Goal: Complete application form

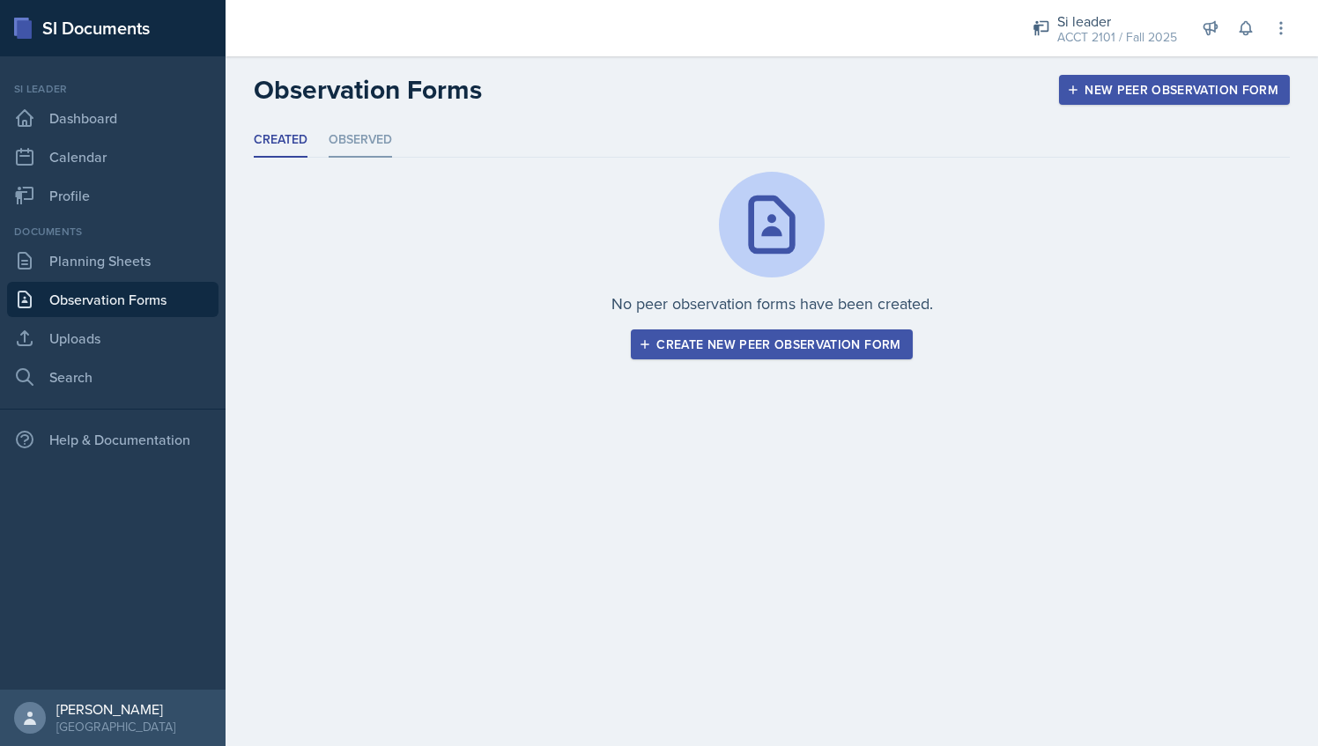
click at [379, 144] on li "Observed" at bounding box center [359, 140] width 63 height 34
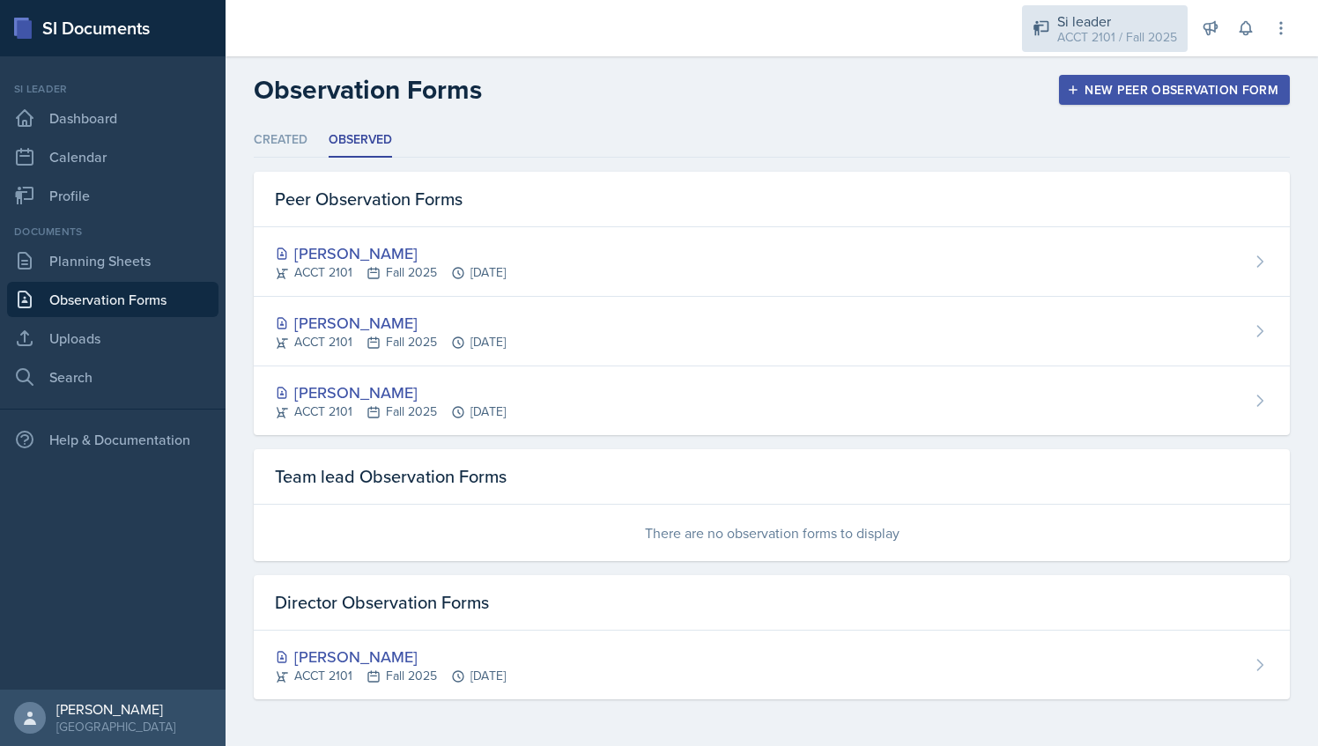
click at [1178, 39] on div "Si leader ACCT 2101 / Fall 2025" at bounding box center [1105, 28] width 166 height 47
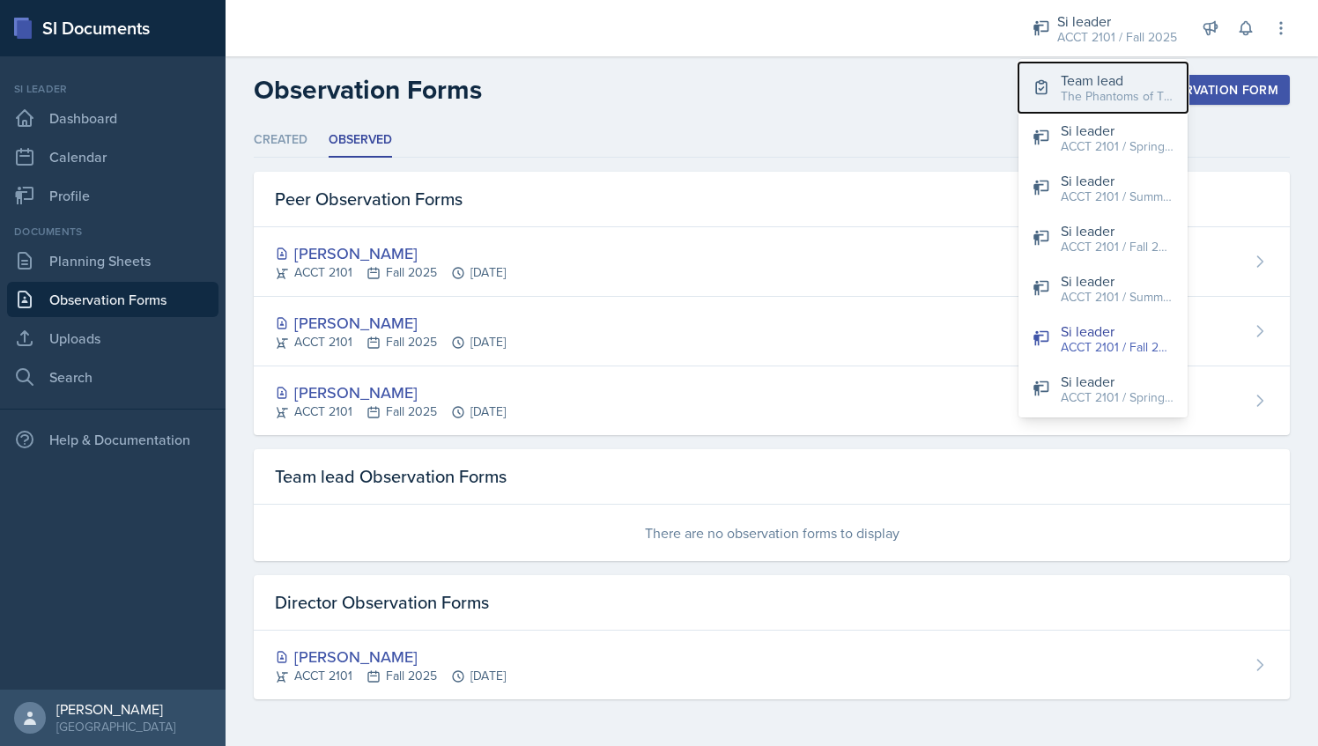
click at [1103, 91] on div "The Phantoms of The Opera / Fall 2025" at bounding box center [1116, 96] width 113 height 18
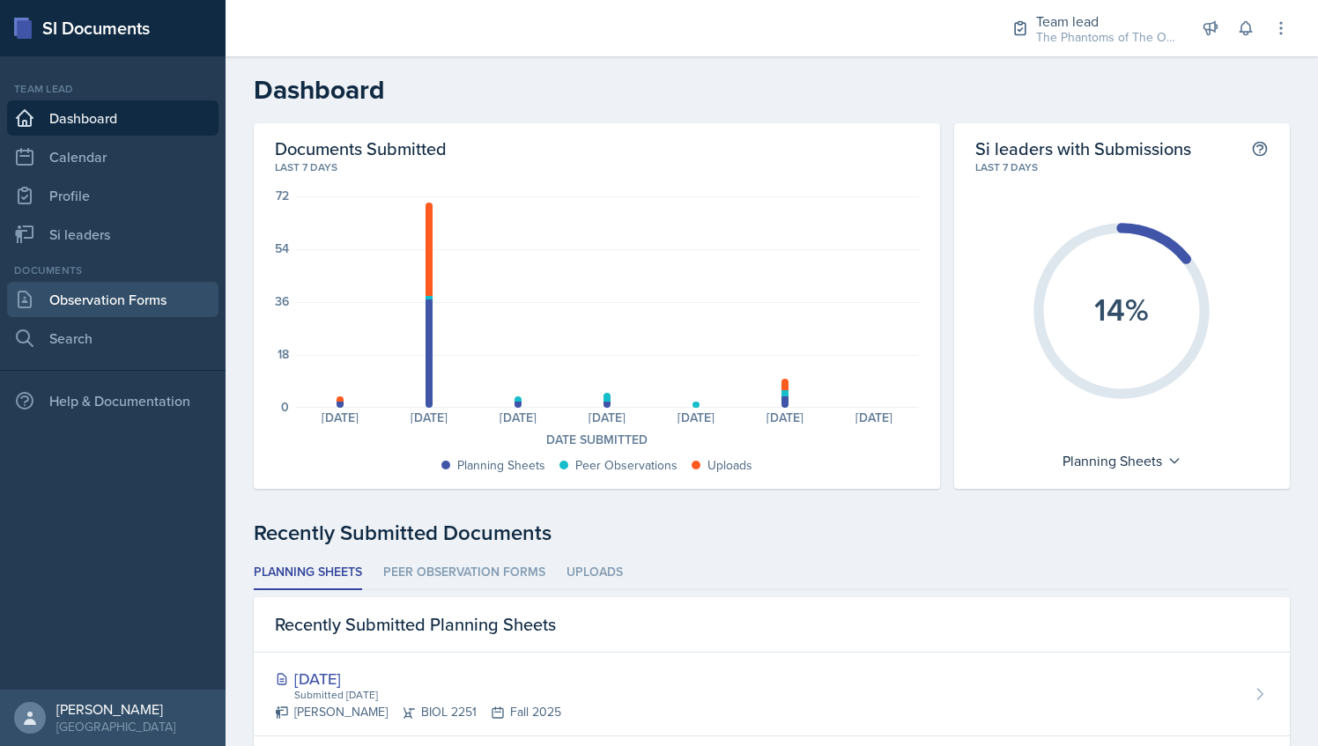
click at [166, 301] on link "Observation Forms" at bounding box center [112, 299] width 211 height 35
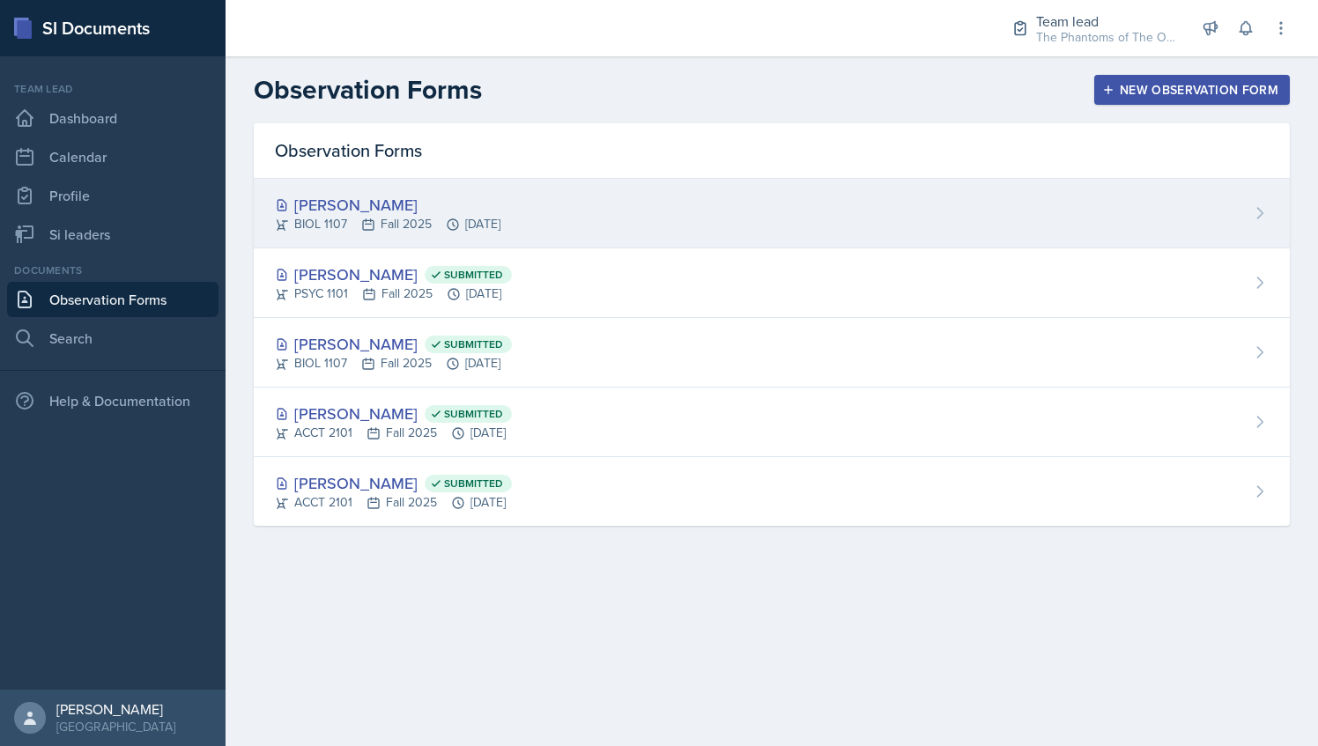
click at [514, 191] on div "[PERSON_NAME] BIOL 1107 Fall 2025 [DATE]" at bounding box center [772, 214] width 1036 height 70
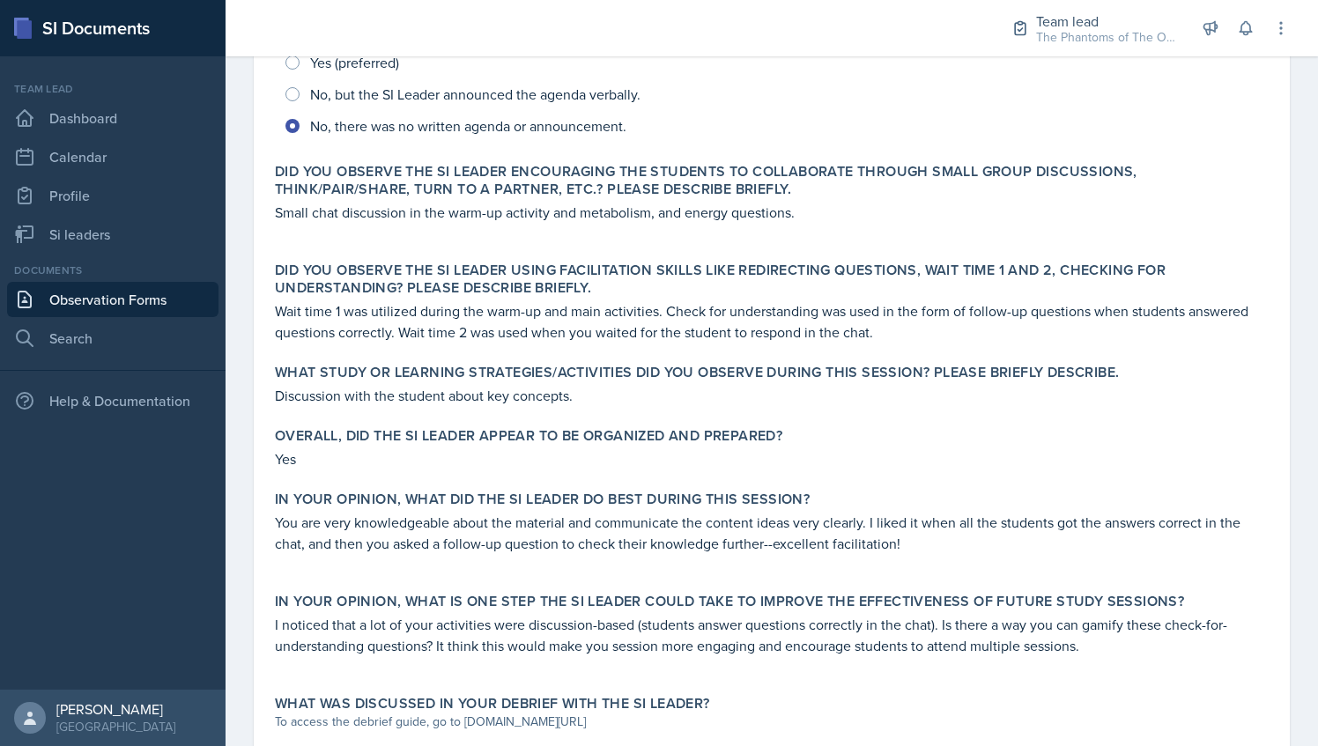
scroll to position [662, 0]
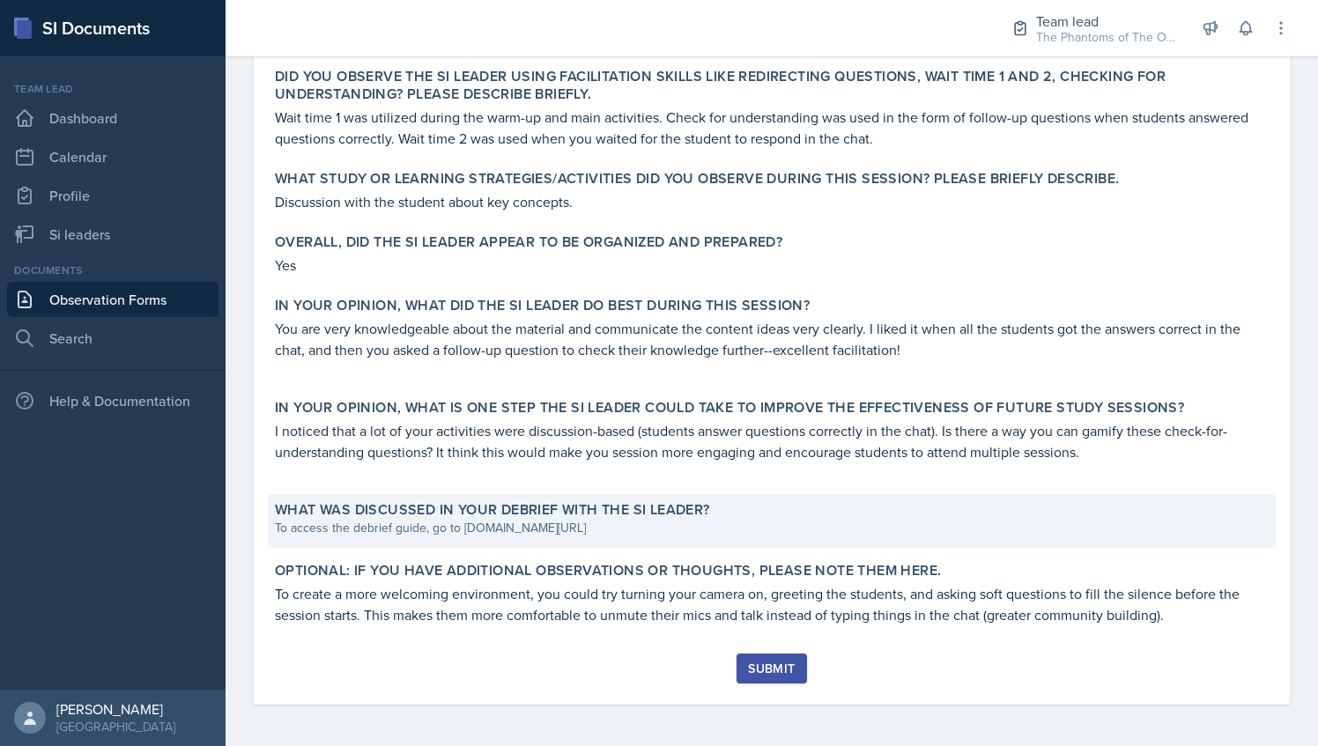
click at [550, 543] on div "What was discussed in your debrief with the SI Leader? To access the debrief gu…" at bounding box center [772, 521] width 1008 height 54
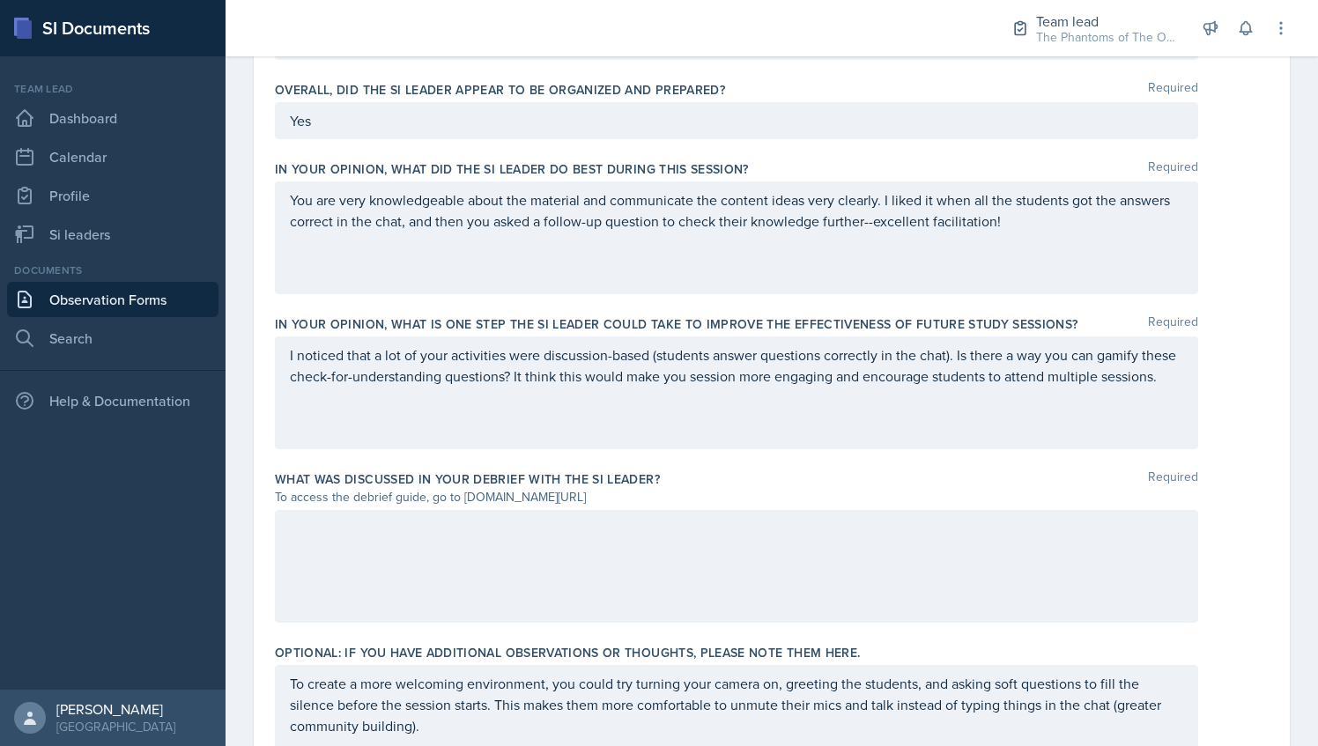
scroll to position [1108, 0]
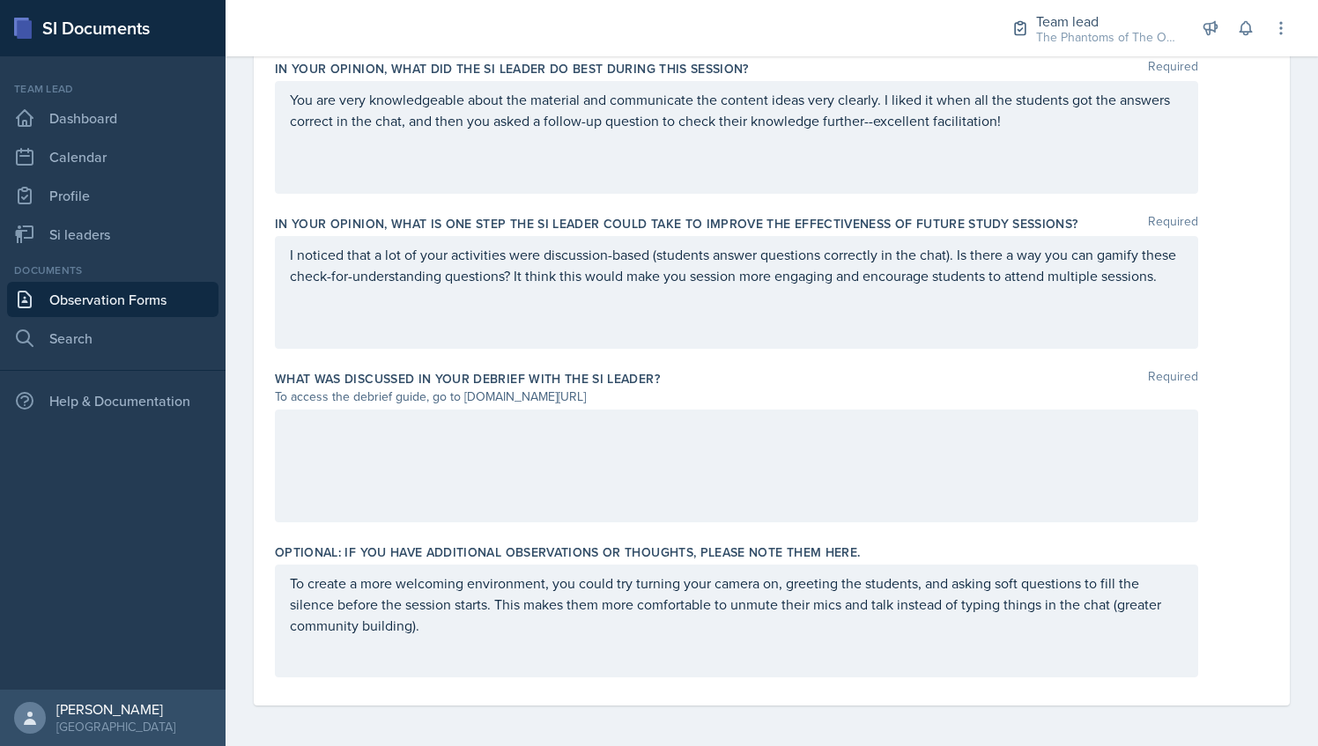
click at [454, 442] on div at bounding box center [736, 466] width 923 height 113
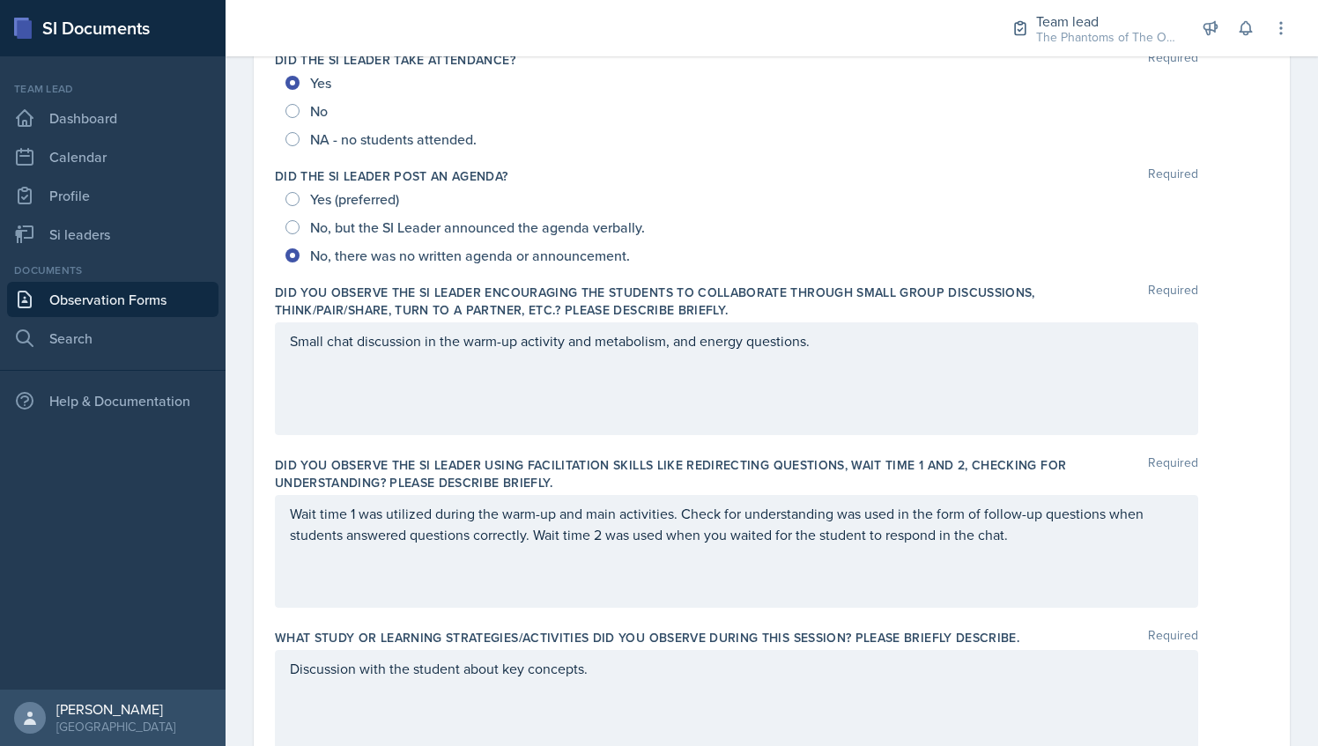
scroll to position [0, 0]
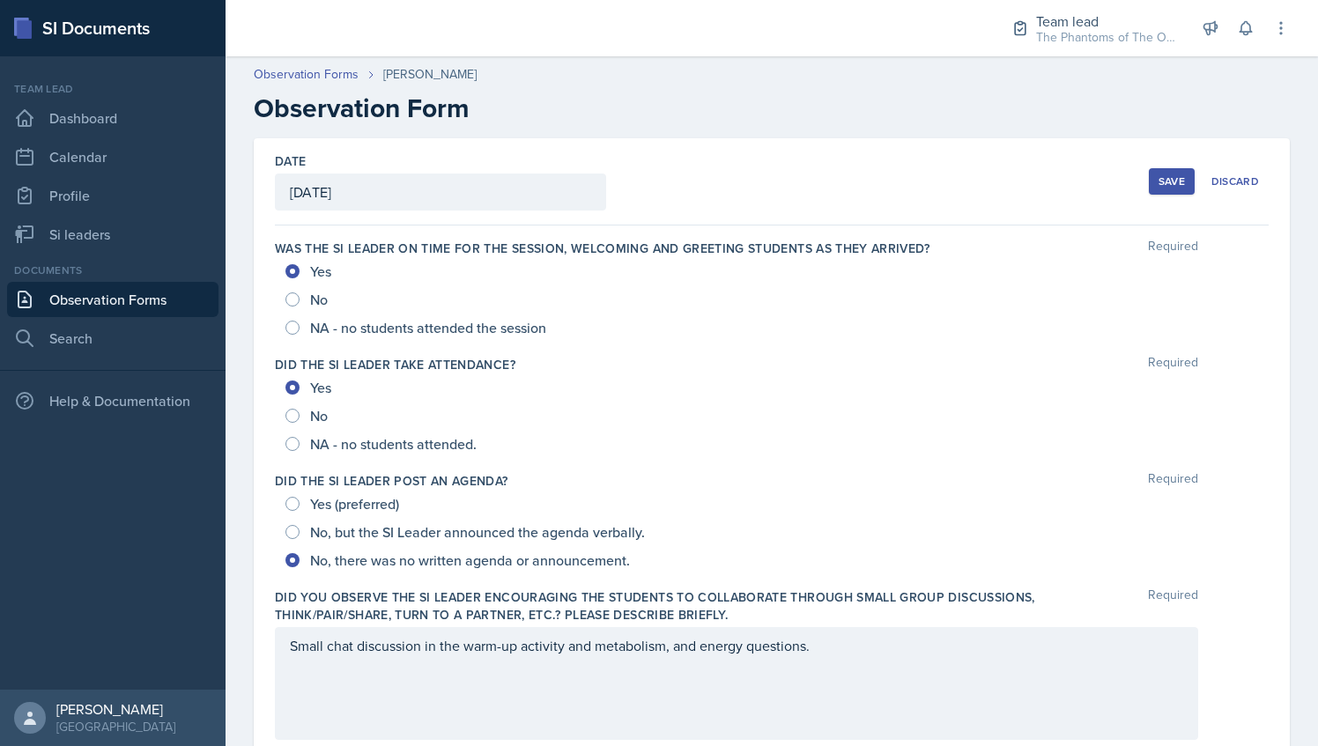
click at [1171, 174] on div "Save" at bounding box center [1171, 181] width 26 height 14
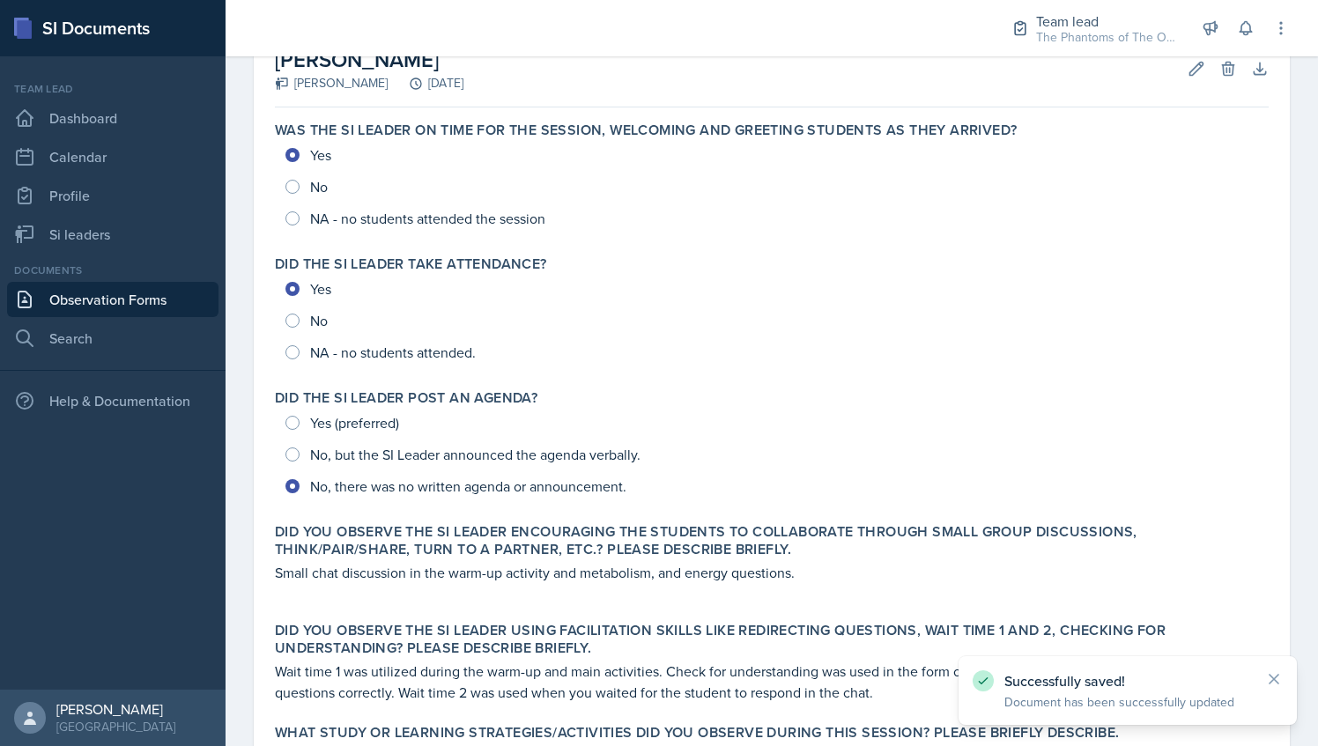
scroll to position [683, 0]
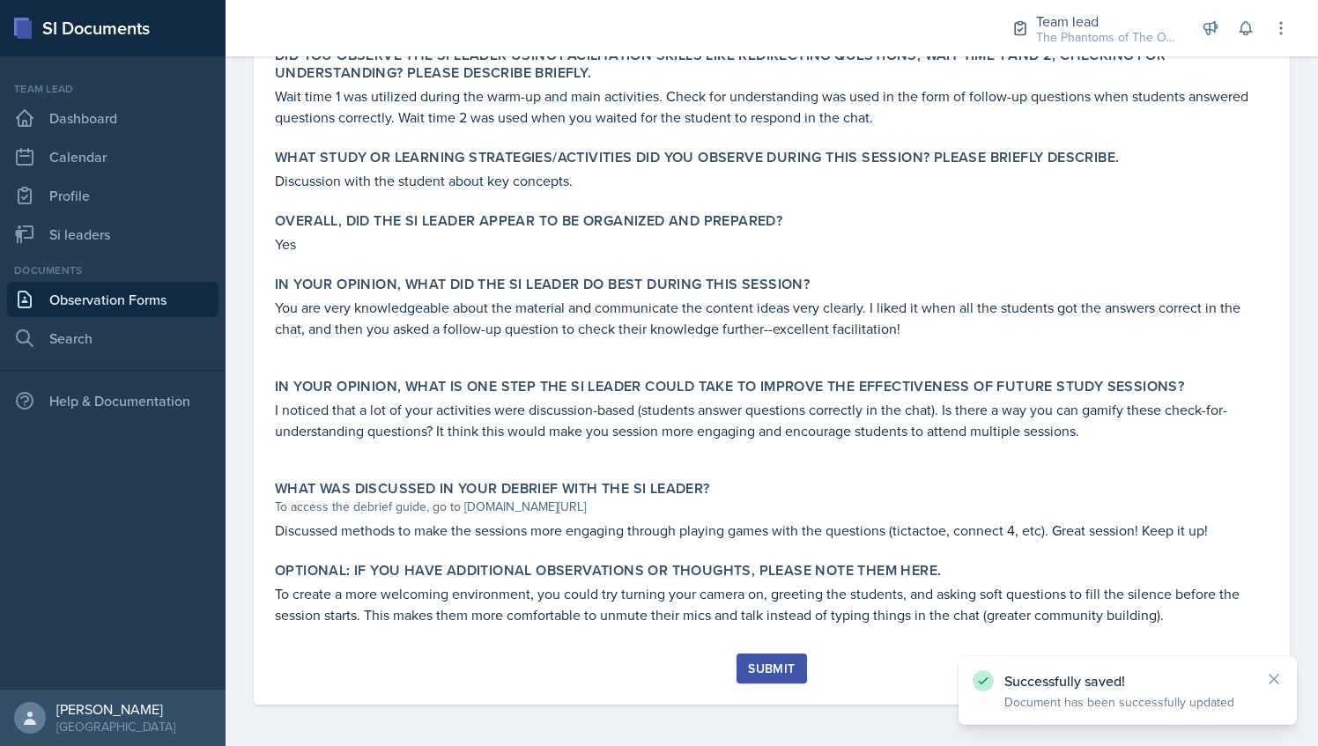
click at [761, 673] on div "Submit" at bounding box center [771, 668] width 47 height 14
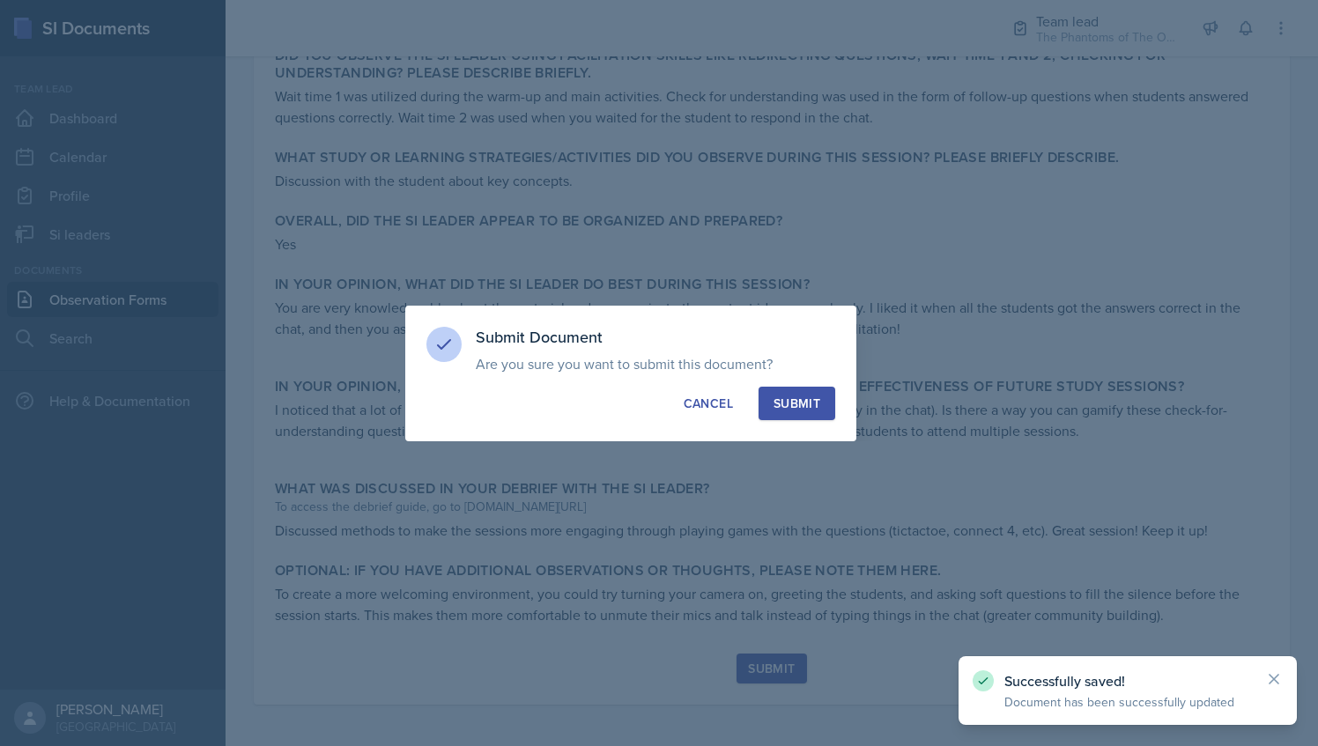
click at [798, 417] on button "Submit" at bounding box center [796, 403] width 77 height 33
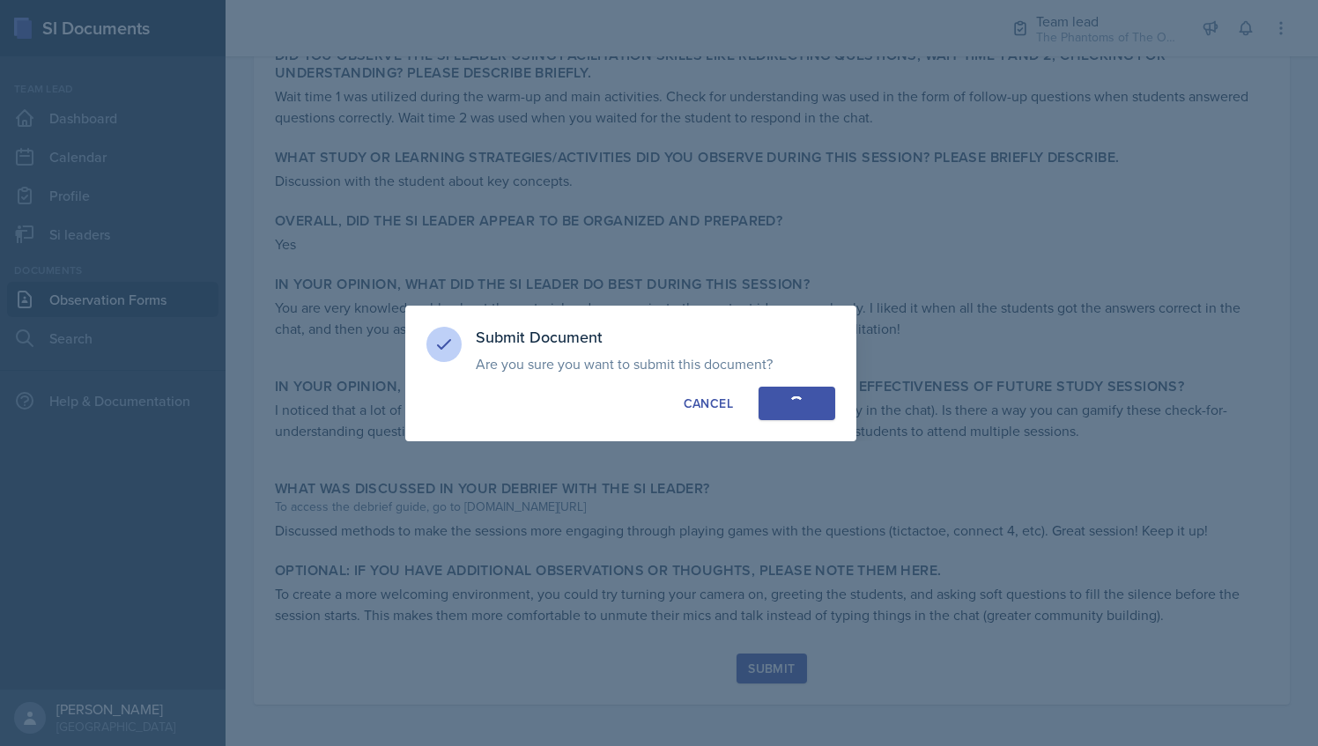
radio input "true"
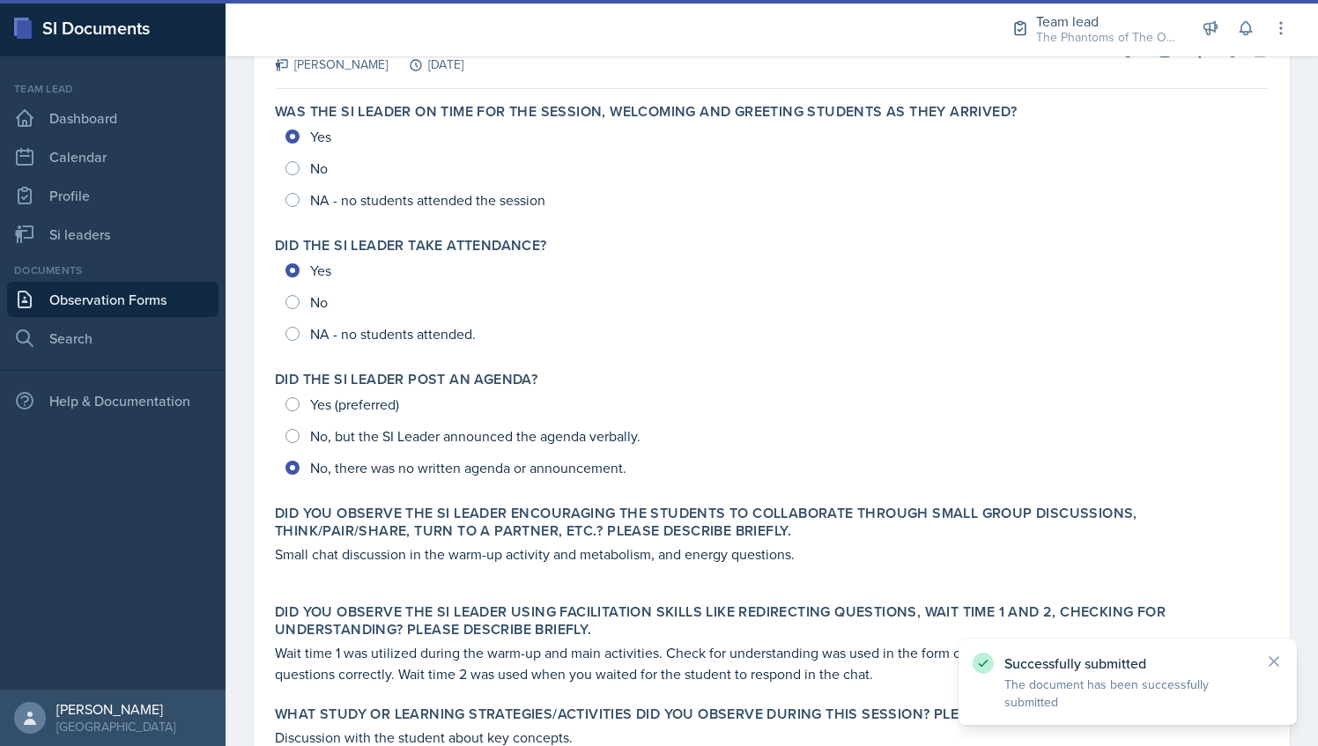
scroll to position [0, 0]
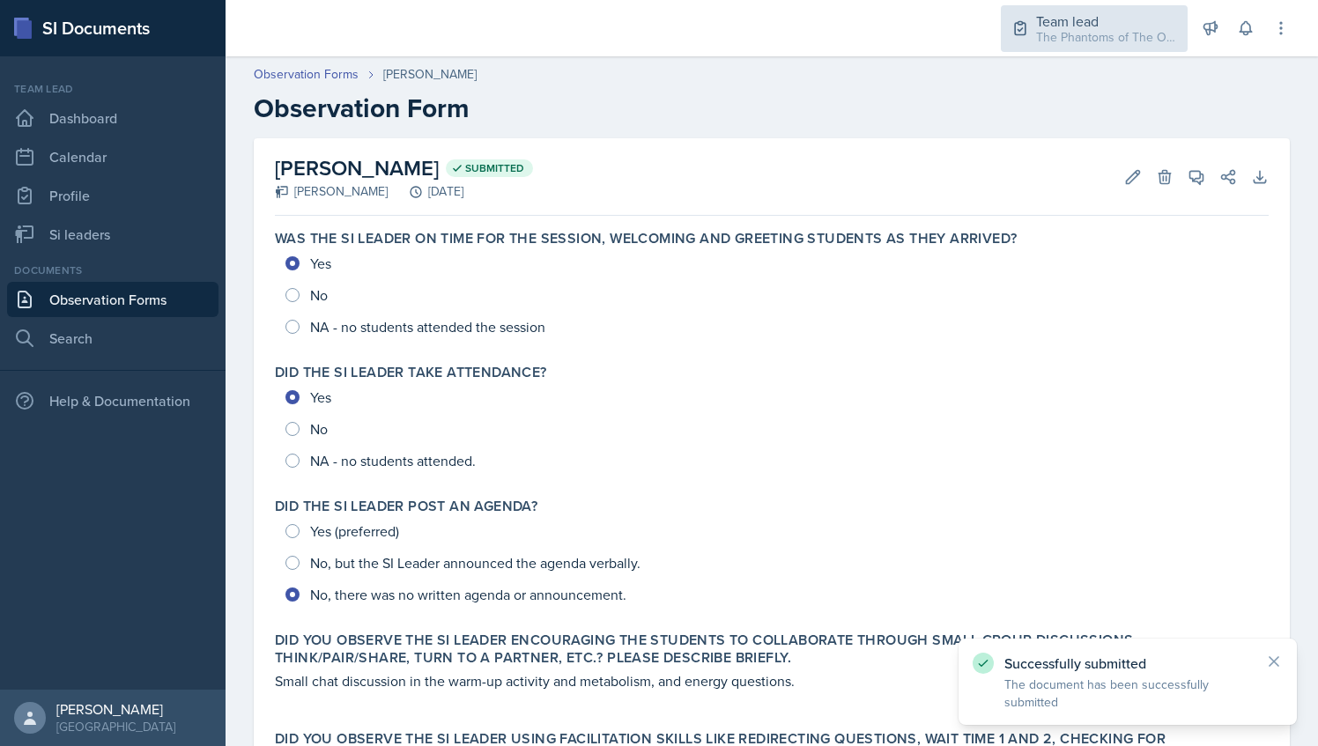
click at [1098, 26] on div "Team lead" at bounding box center [1106, 21] width 141 height 21
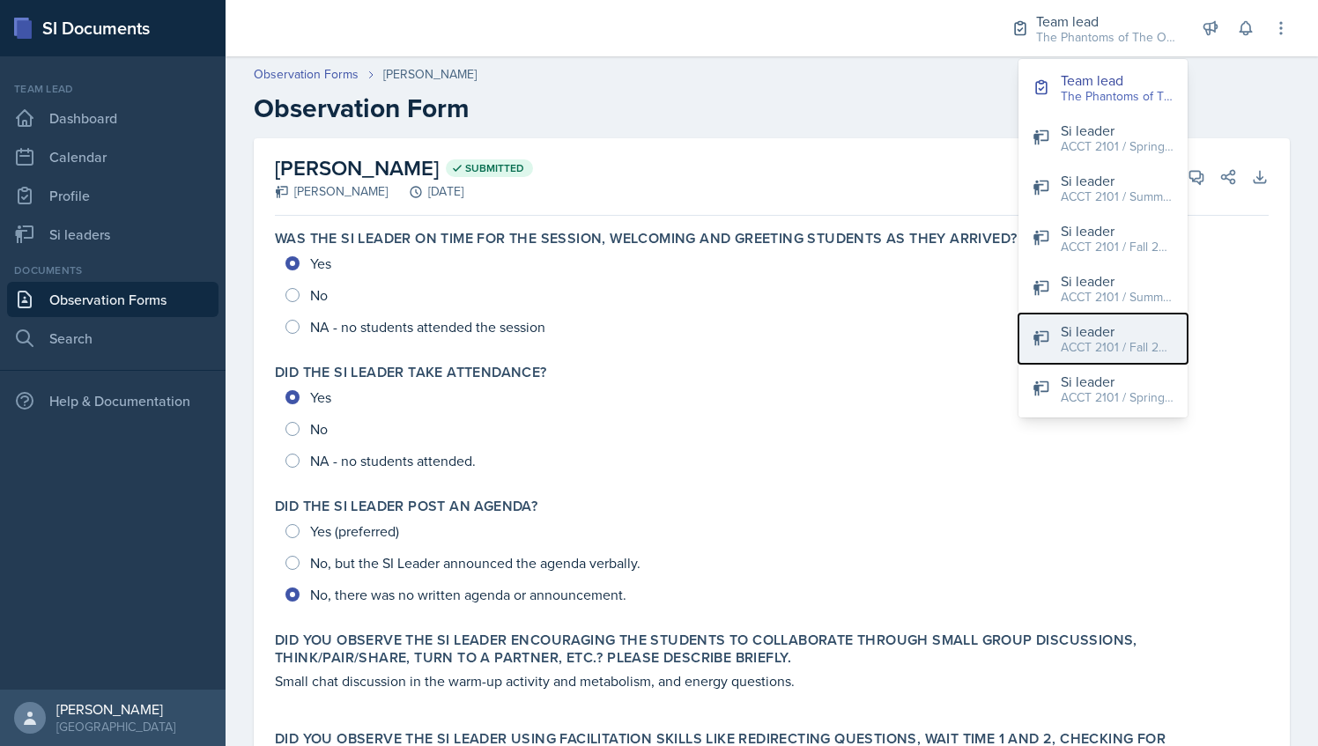
click at [1120, 345] on div "ACCT 2101 / Fall 2025" at bounding box center [1116, 347] width 113 height 18
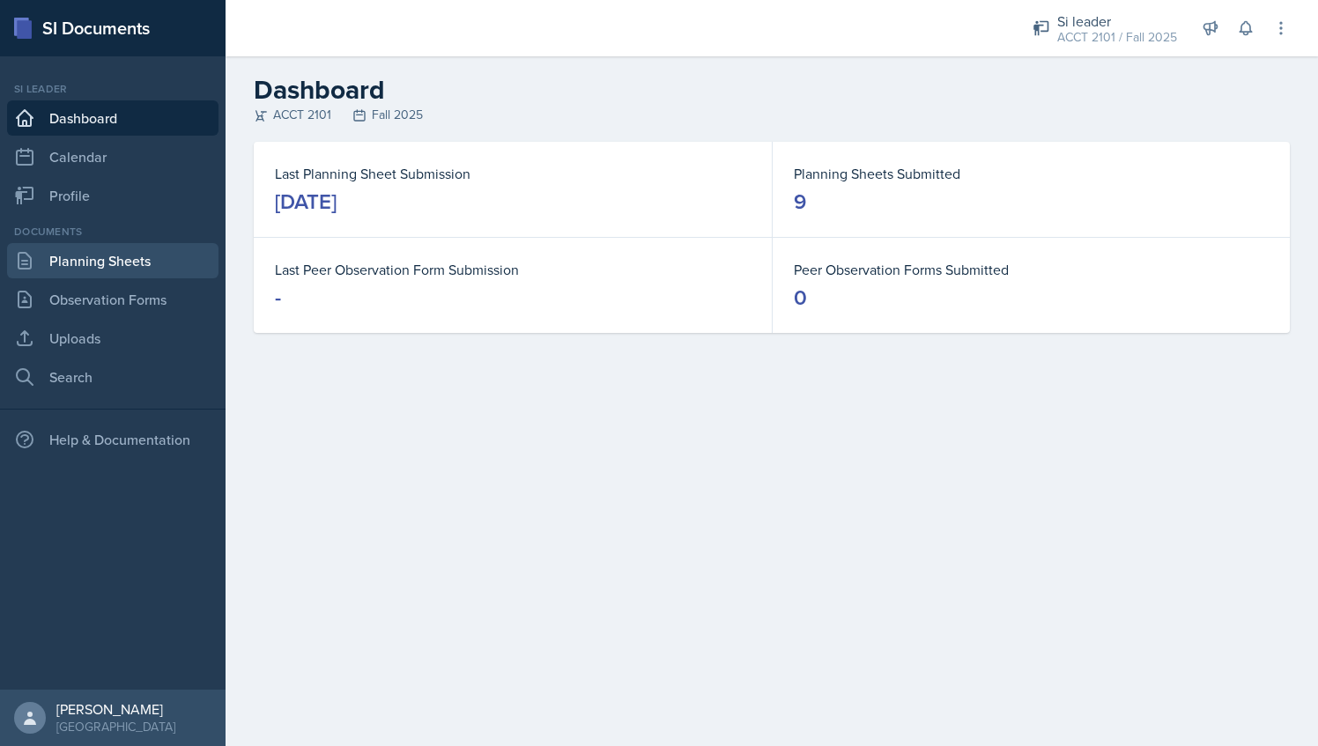
click at [162, 252] on link "Planning Sheets" at bounding box center [112, 260] width 211 height 35
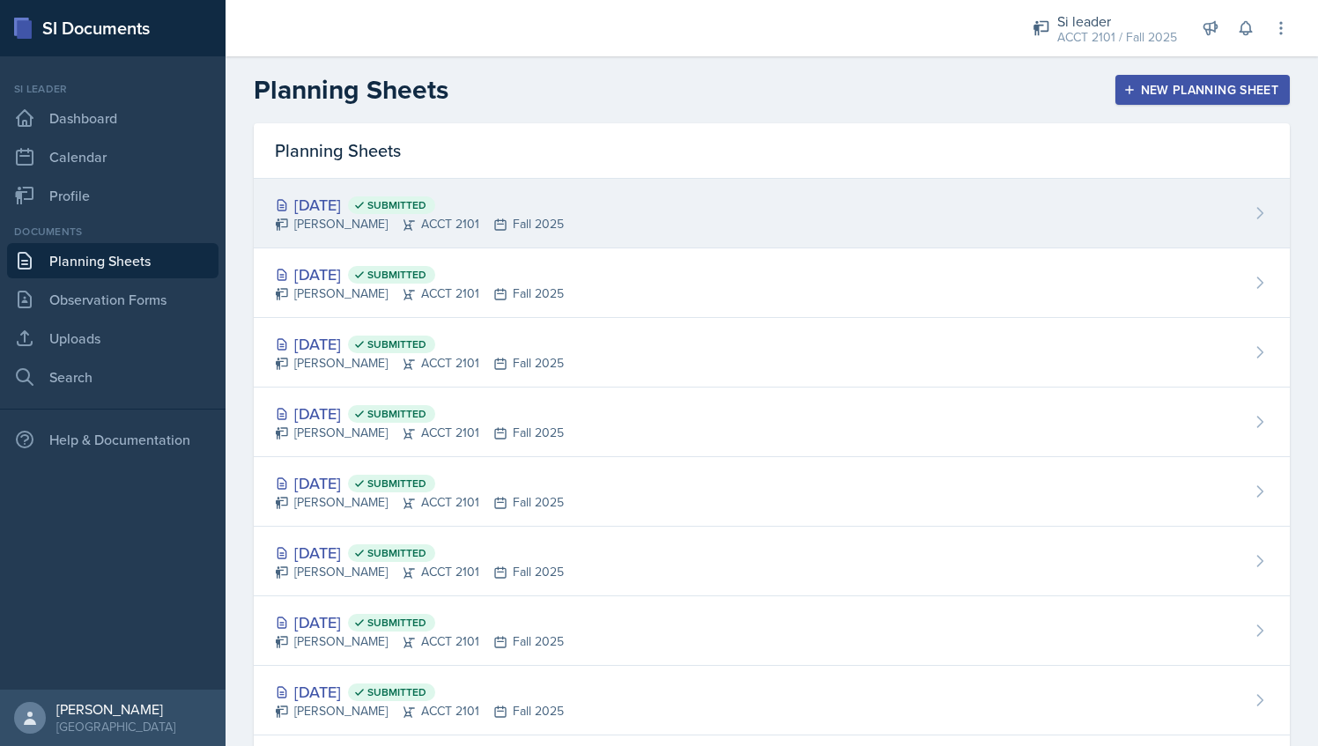
click at [629, 203] on div "[DATE] Submitted [PERSON_NAME] ACCT 2101 Fall 2025" at bounding box center [772, 214] width 1036 height 70
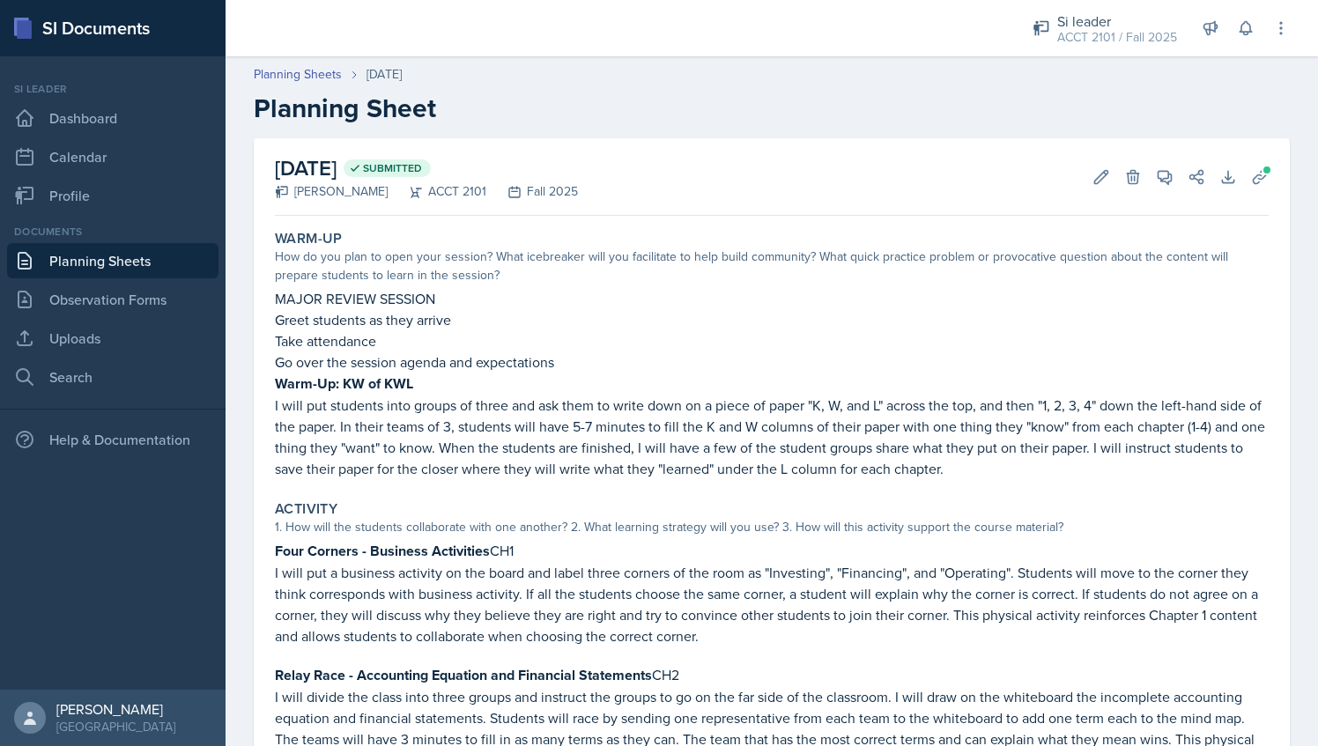
click at [557, 328] on p "Greet students as they arrive" at bounding box center [771, 319] width 993 height 21
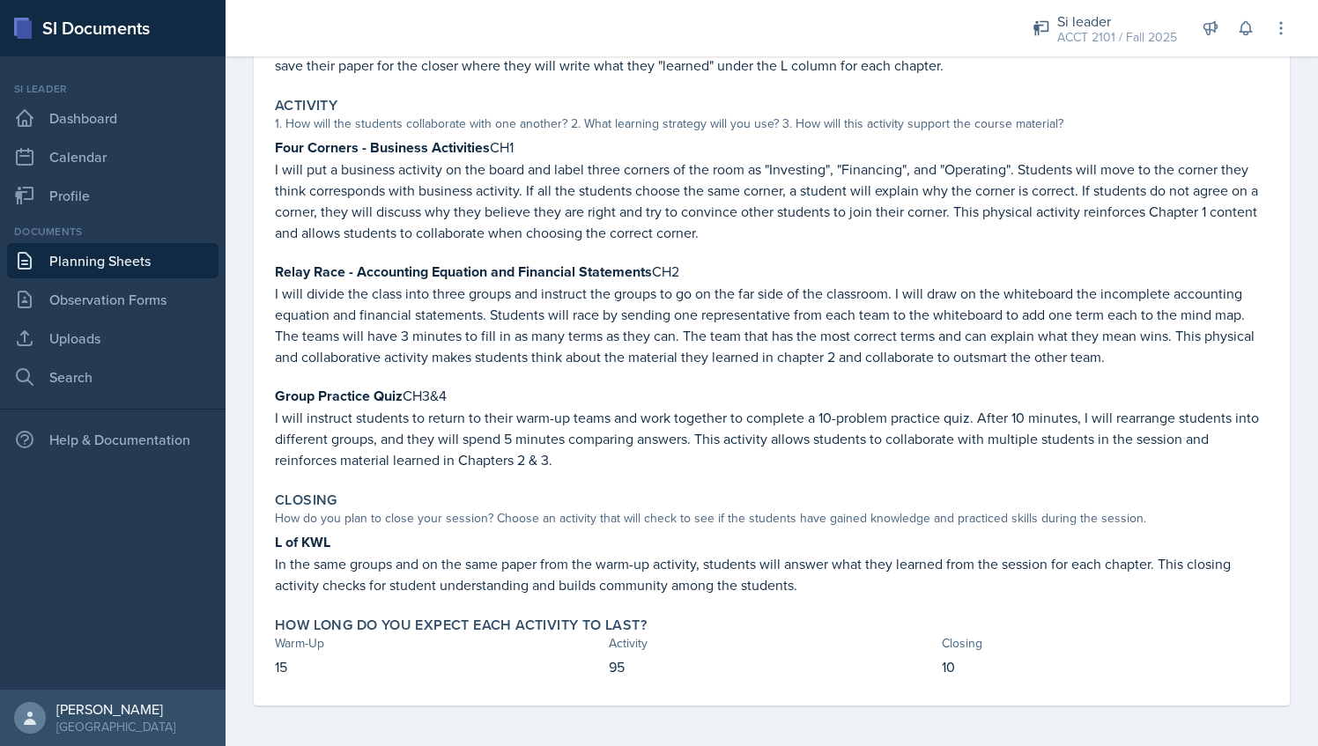
scroll to position [395, 0]
